Goal: Find specific page/section: Find specific page/section

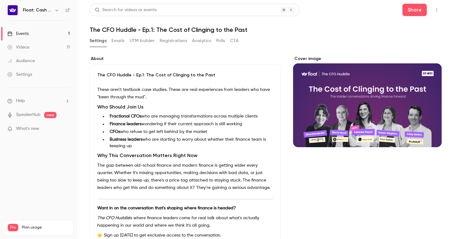
click at [26, 27] on ul "Events 1 Videos 11 Audience Settings" at bounding box center [38, 54] width 77 height 67
click at [26, 33] on div "Events" at bounding box center [17, 34] width 21 height 6
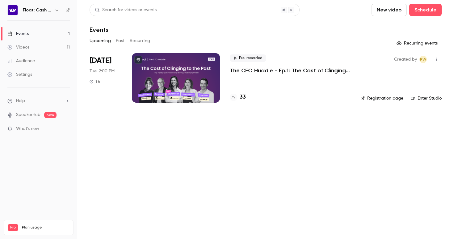
click at [320, 73] on p "The CFO Huddle - Ep.1: The Cost of Clinging to the Past" at bounding box center [290, 70] width 121 height 7
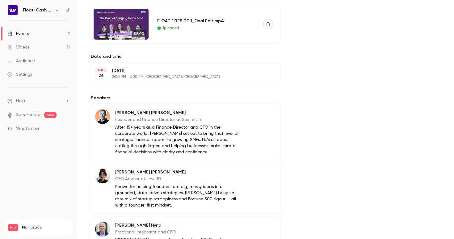
scroll to position [196, 0]
